Goal: Information Seeking & Learning: Learn about a topic

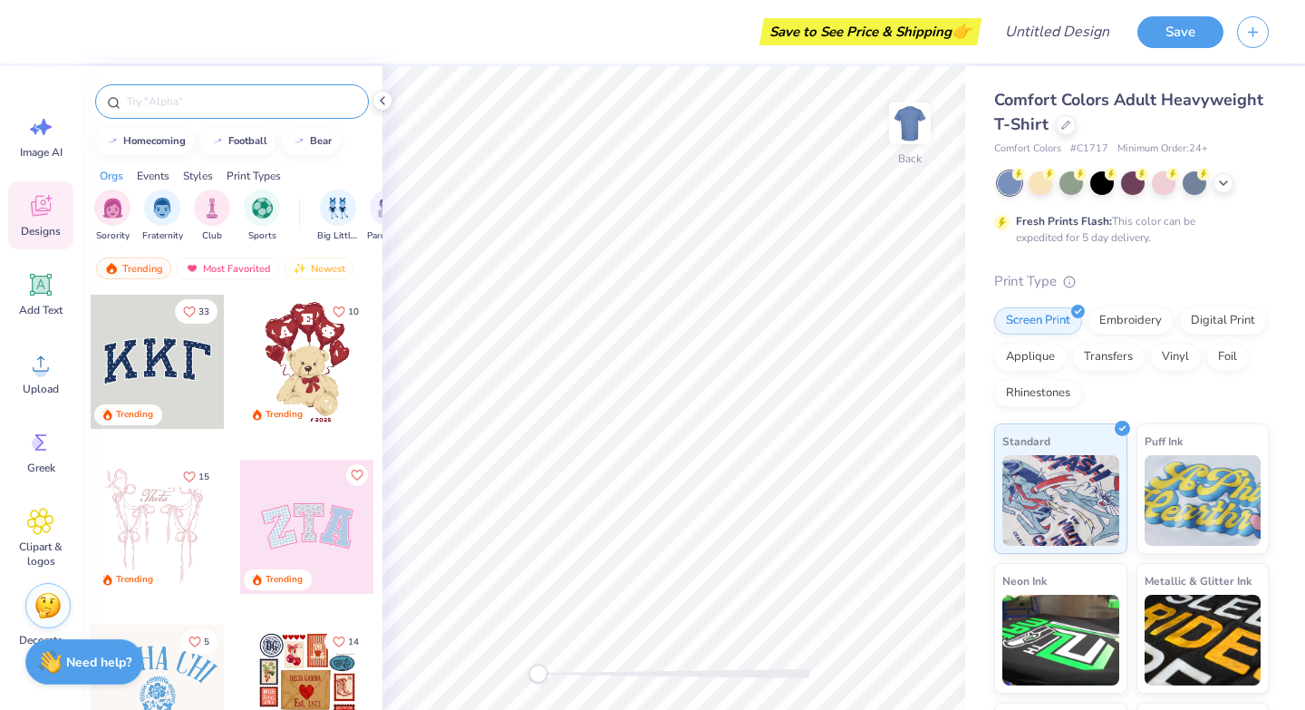
click at [284, 102] on input "text" at bounding box center [241, 101] width 232 height 18
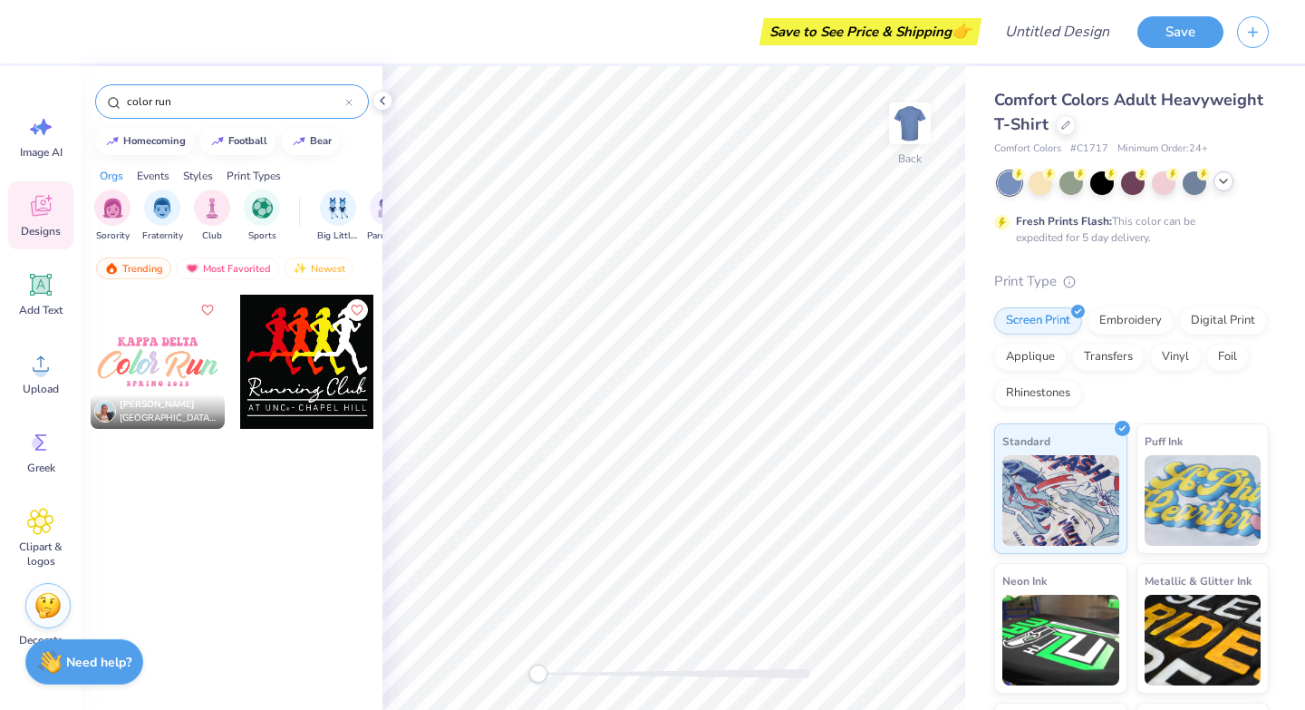
click at [1224, 187] on icon at bounding box center [1223, 181] width 15 height 15
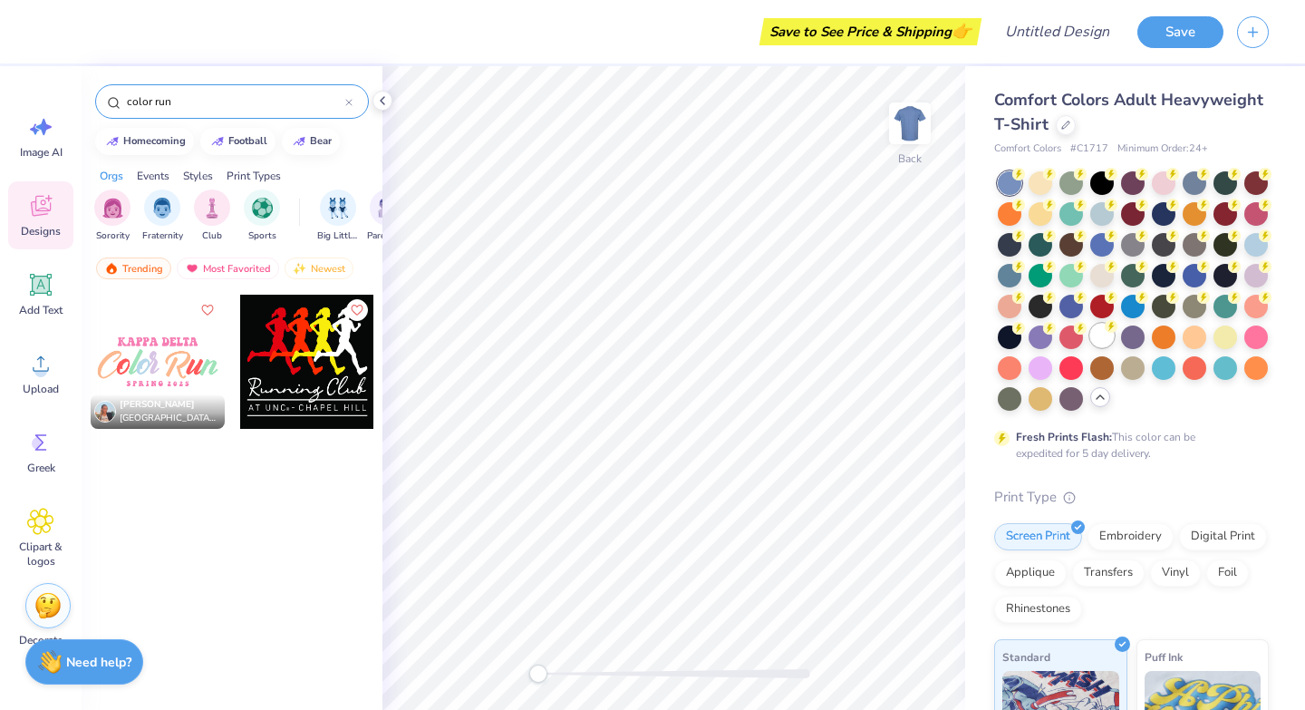
click at [1107, 334] on div at bounding box center [1102, 336] width 24 height 24
click at [249, 269] on div "Most Favorited" at bounding box center [228, 268] width 102 height 22
click at [142, 268] on div "Trending" at bounding box center [133, 268] width 75 height 22
click at [252, 107] on input "color run" at bounding box center [235, 101] width 220 height 18
click at [147, 101] on input "color run" at bounding box center [235, 101] width 220 height 18
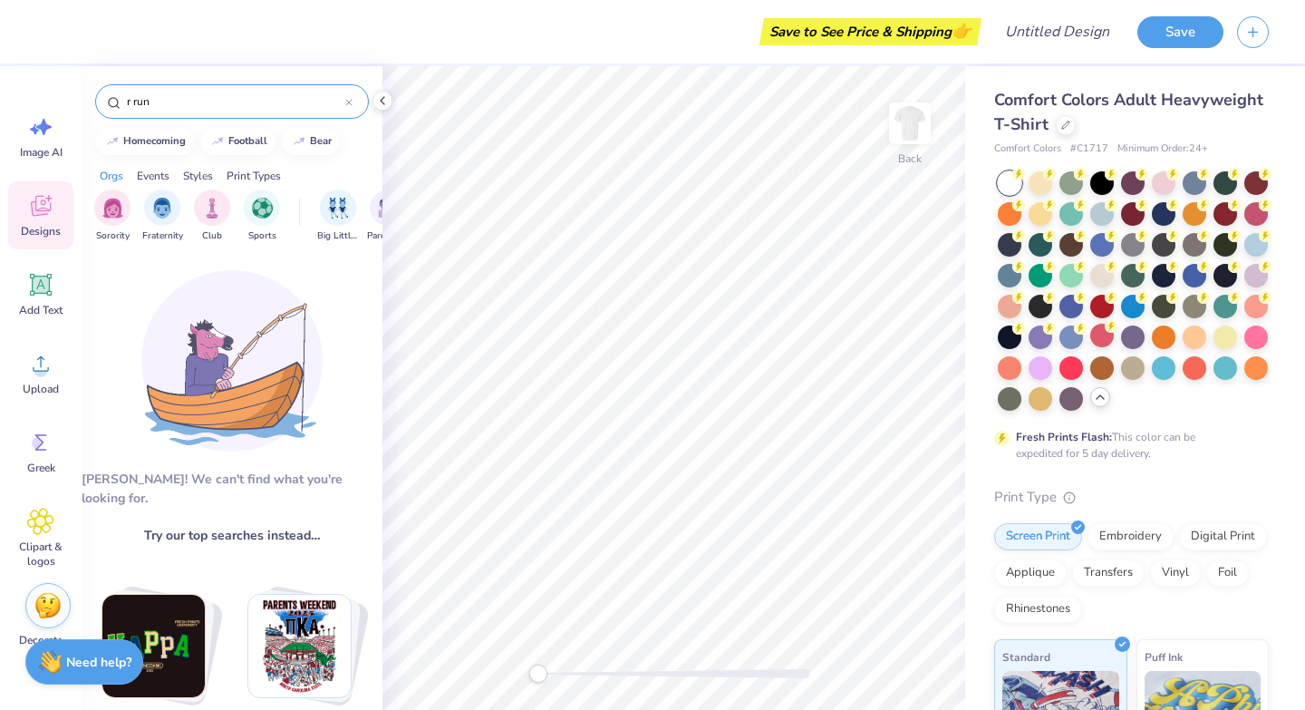
click at [136, 109] on input "r run" at bounding box center [235, 101] width 220 height 18
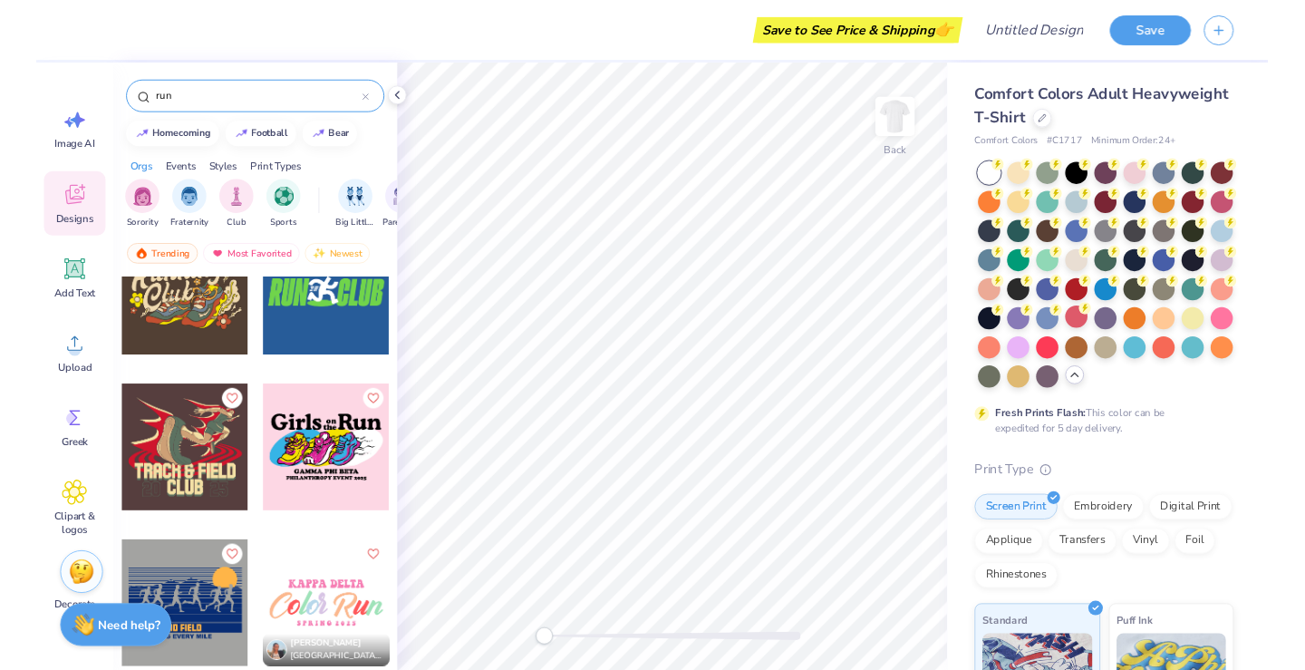
scroll to position [2728, 0]
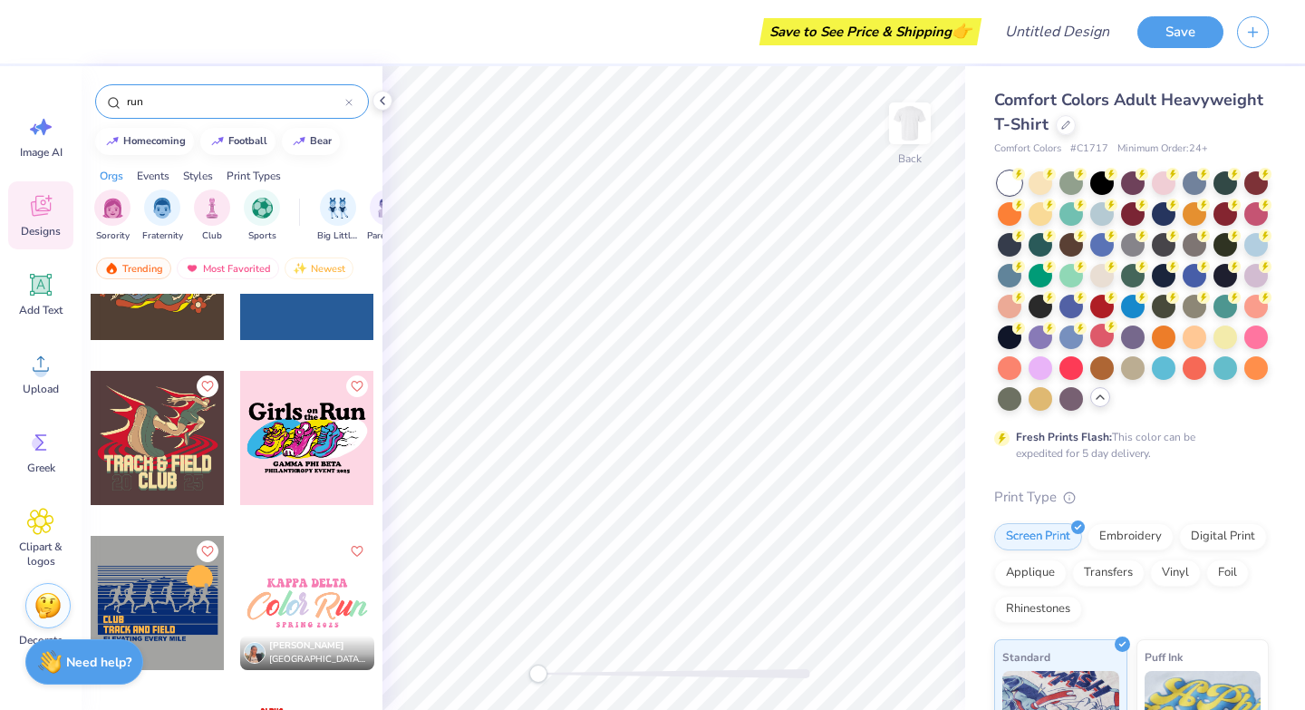
type input "run"
click at [316, 466] on div at bounding box center [307, 438] width 134 height 134
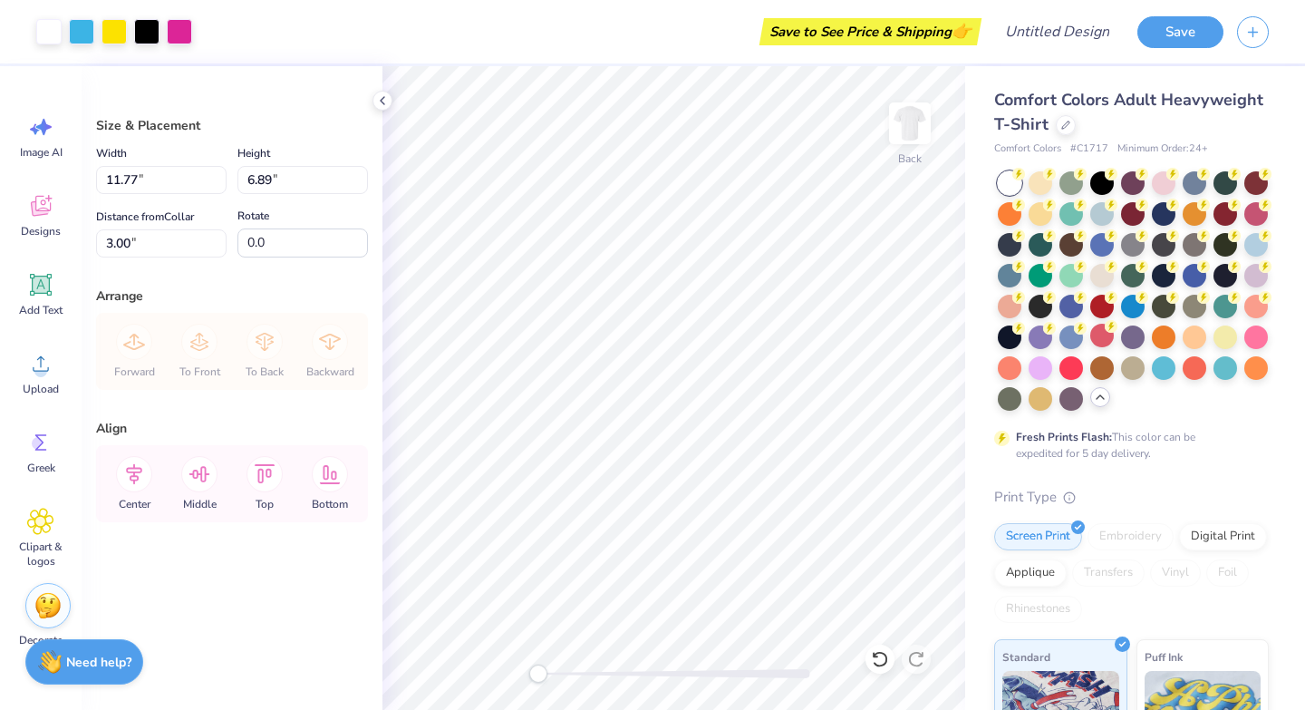
click at [204, 661] on div "Art colors Save to See Price & Shipping 👉 Design Title Save Image AI Designs Ad…" at bounding box center [652, 355] width 1305 height 710
click at [343, 594] on div "Art colors Save to See Price & Shipping 👉 Design Title Save Image AI Designs Ad…" at bounding box center [652, 355] width 1305 height 710
